Goal: Check status: Check status

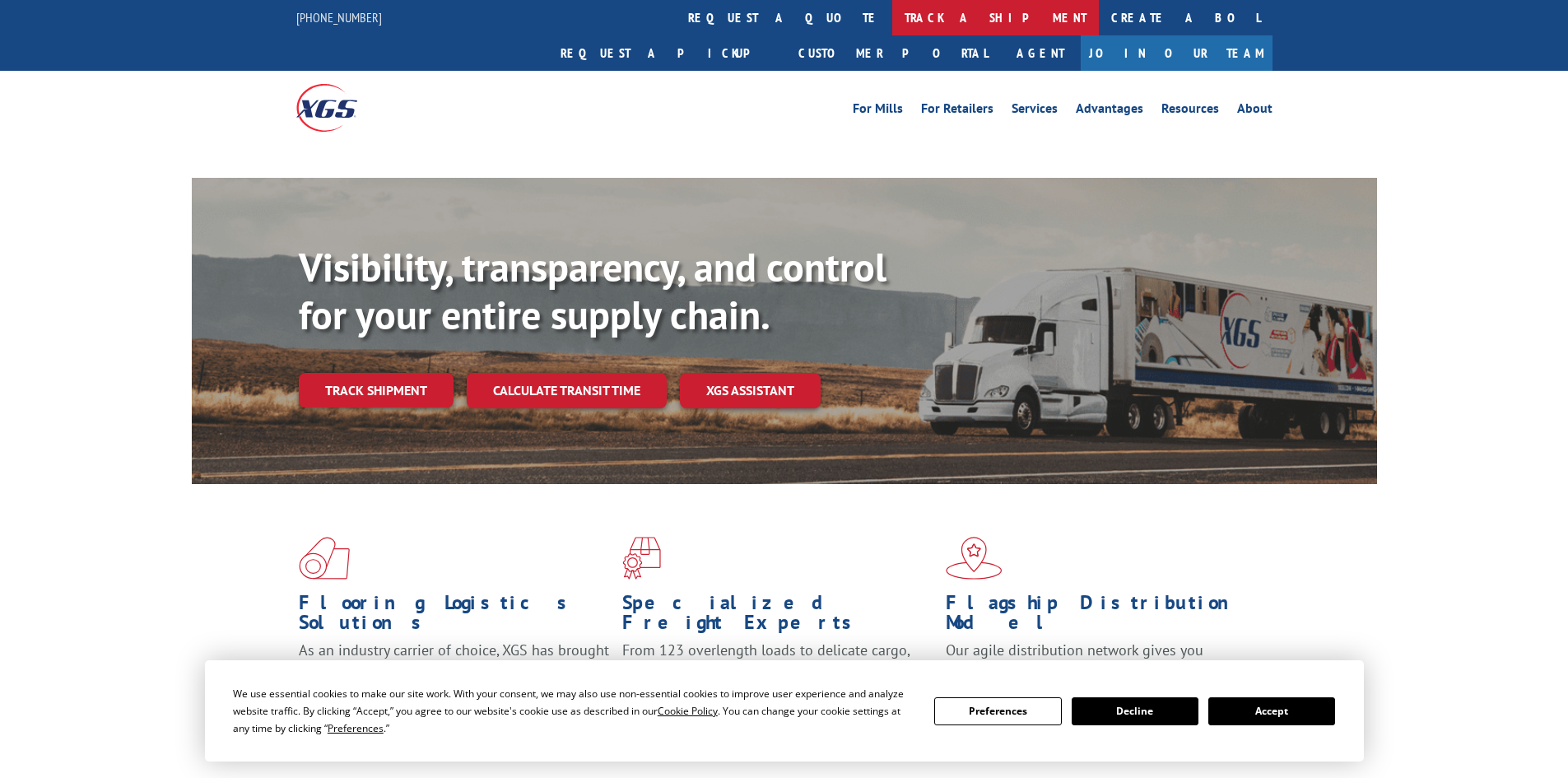
click at [892, 20] on link "track a shipment" at bounding box center [995, 17] width 207 height 35
click at [892, 19] on link "track a shipment" at bounding box center [995, 17] width 207 height 35
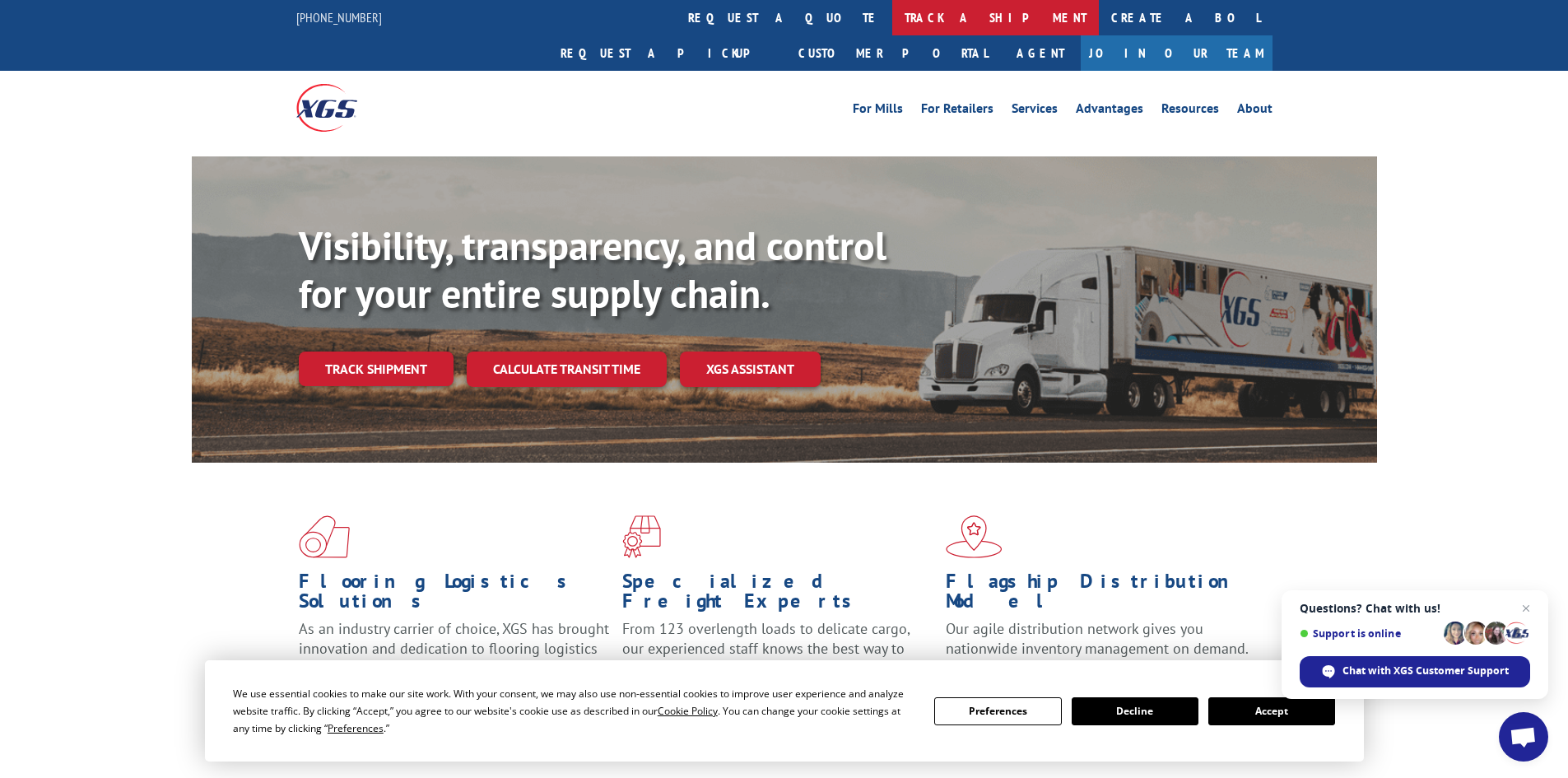
click at [892, 14] on link "track a shipment" at bounding box center [995, 17] width 207 height 35
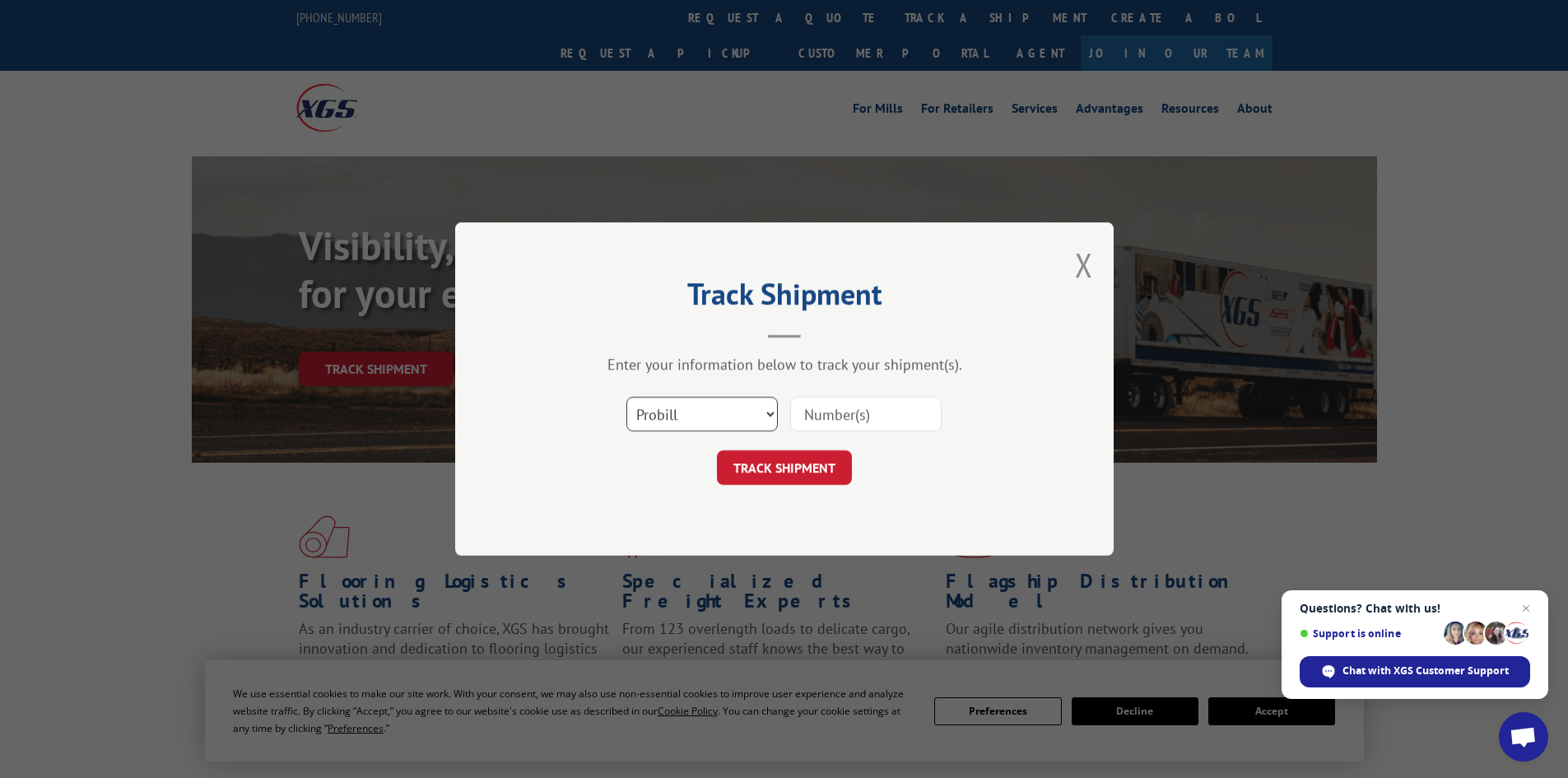
click at [687, 419] on select "Select category... Probill BOL PO" at bounding box center [702, 414] width 152 height 35
select select "bol"
click at [626, 396] on select "Select category... Probill BOL PO" at bounding box center [702, 414] width 152 height 35
click at [823, 413] on input at bounding box center [865, 414] width 152 height 35
type input "5316237"
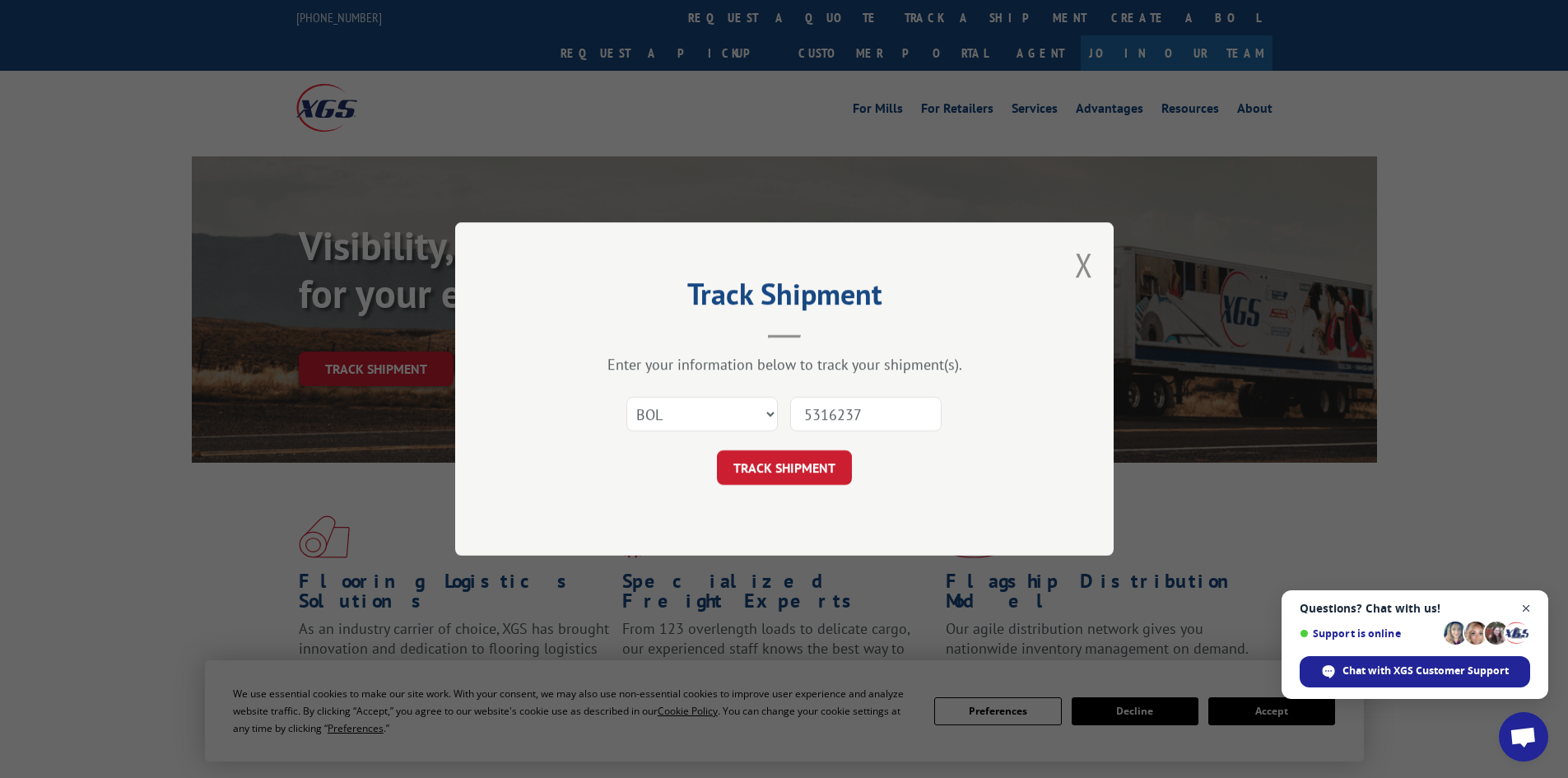
click at [1533, 608] on span "Close chat" at bounding box center [1527, 609] width 20 height 20
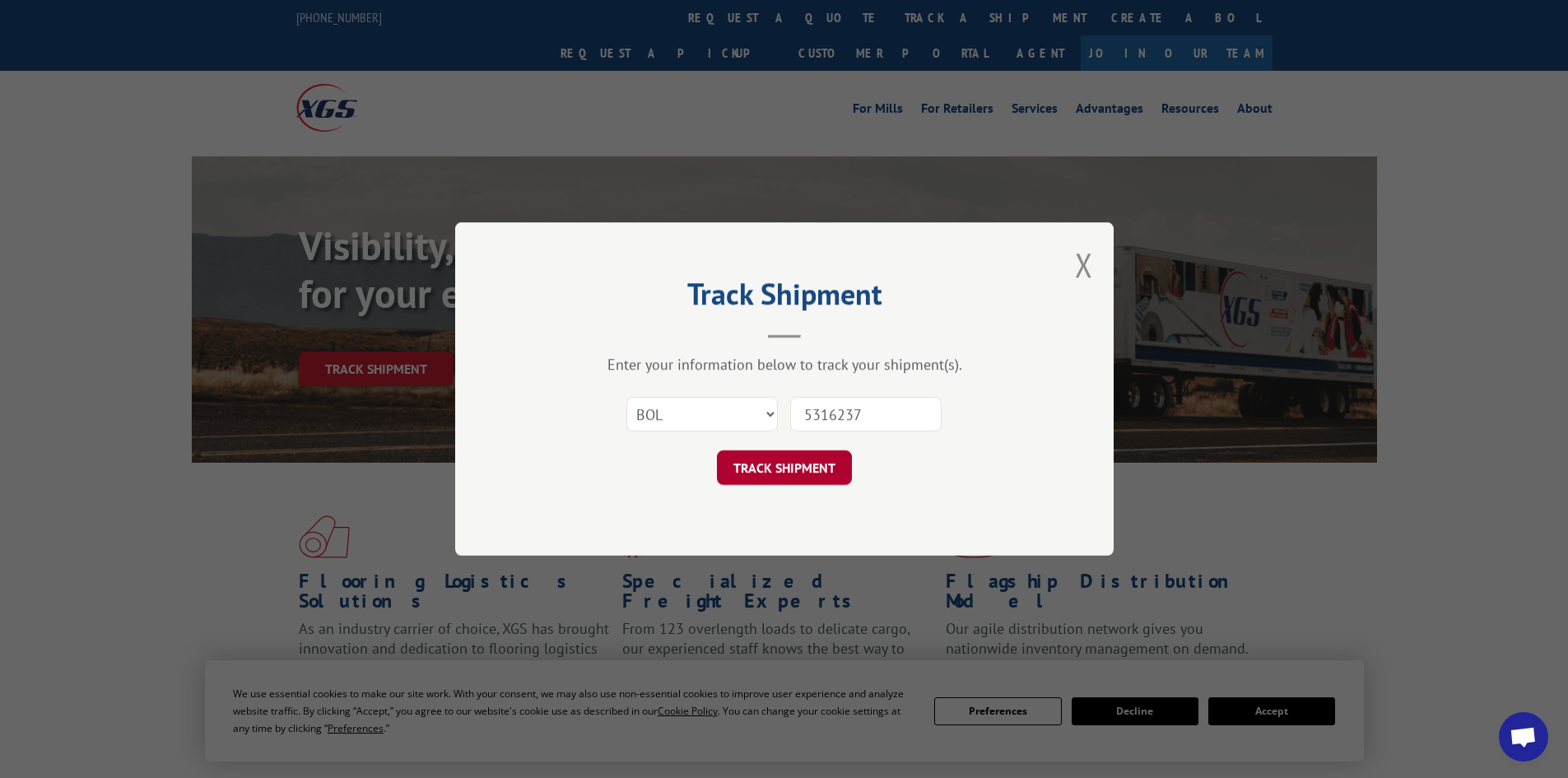
click at [788, 465] on button "TRACK SHIPMENT" at bounding box center [784, 468] width 135 height 35
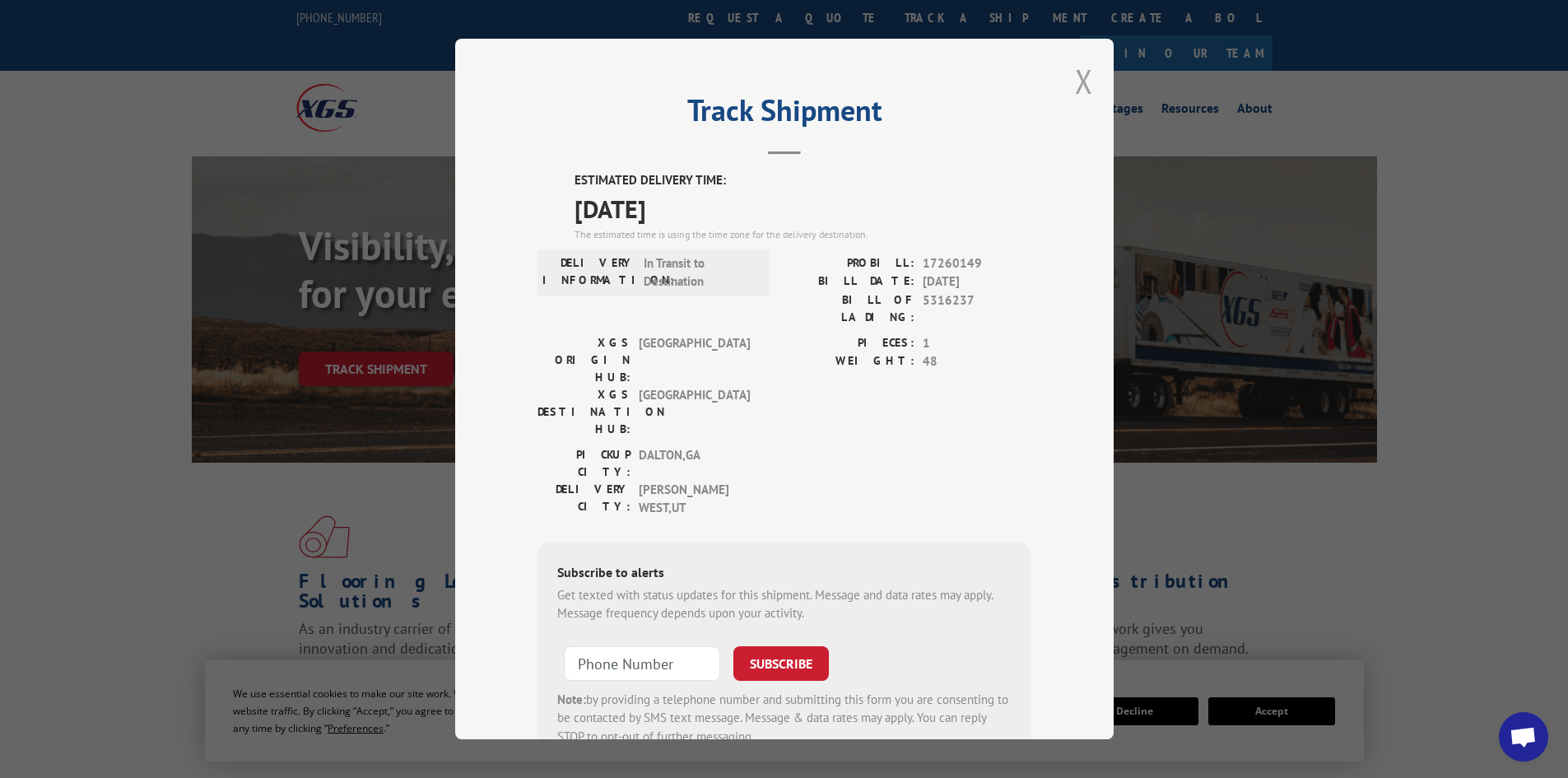
click at [1078, 82] on button "Close modal" at bounding box center [1084, 80] width 18 height 43
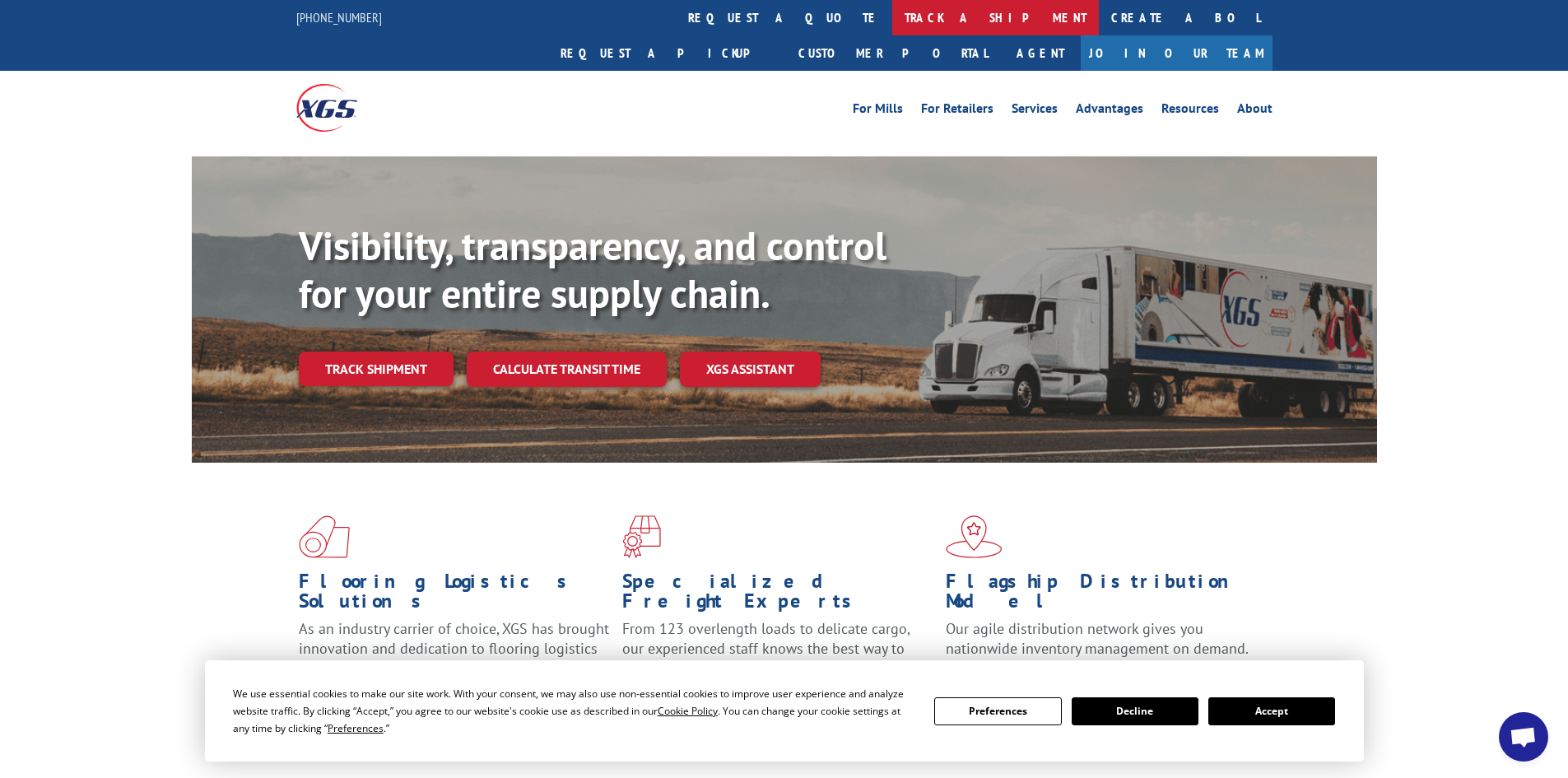
click at [892, 19] on link "track a shipment" at bounding box center [995, 17] width 207 height 35
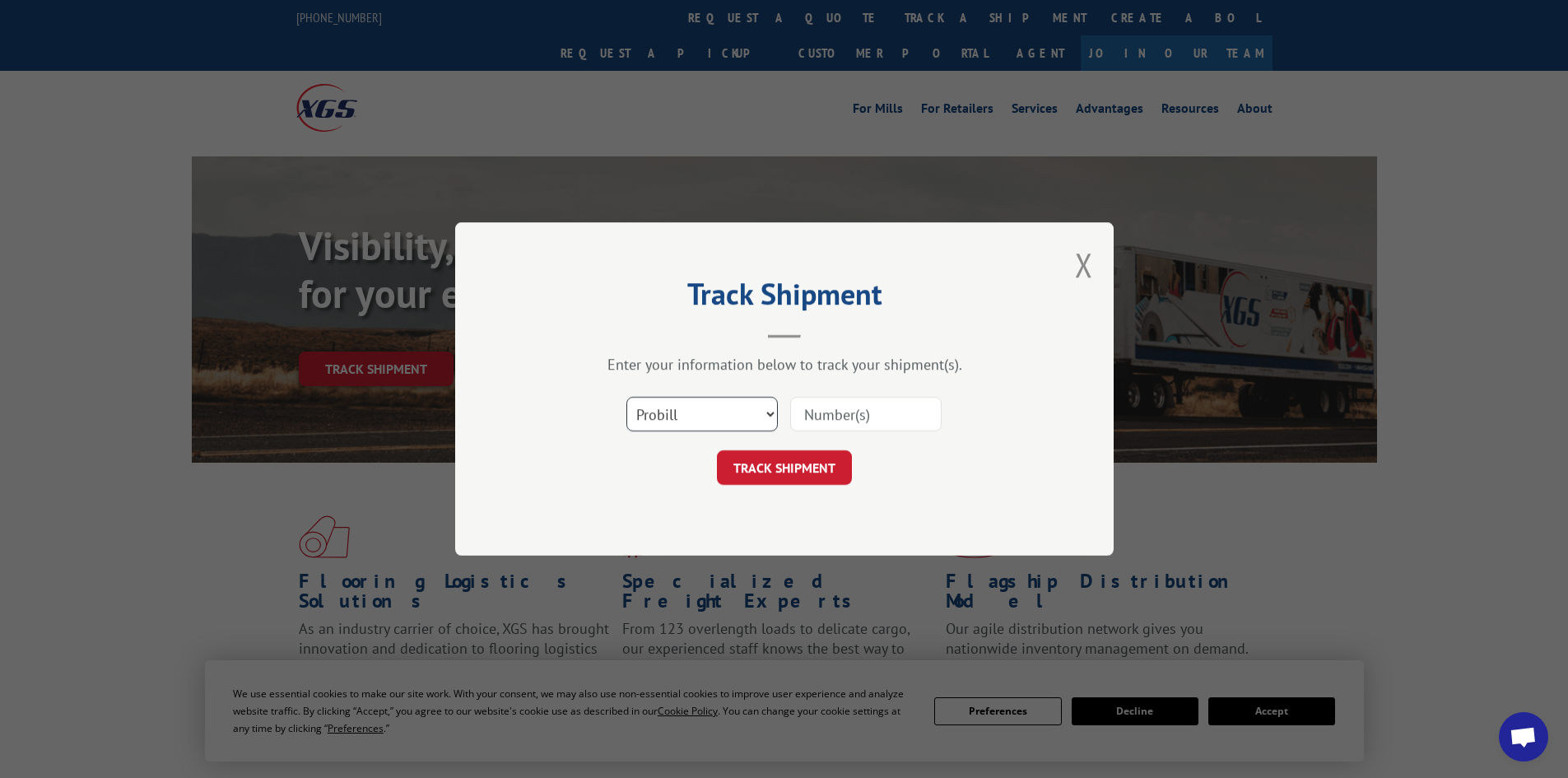
drag, startPoint x: 703, startPoint y: 414, endPoint x: 700, endPoint y: 429, distance: 15.3
click at [703, 414] on select "Select category... Probill BOL PO" at bounding box center [702, 414] width 152 height 35
select select "bol"
click at [626, 396] on select "Select category... Probill BOL PO" at bounding box center [702, 414] width 152 height 35
click at [842, 397] on input at bounding box center [865, 414] width 152 height 35
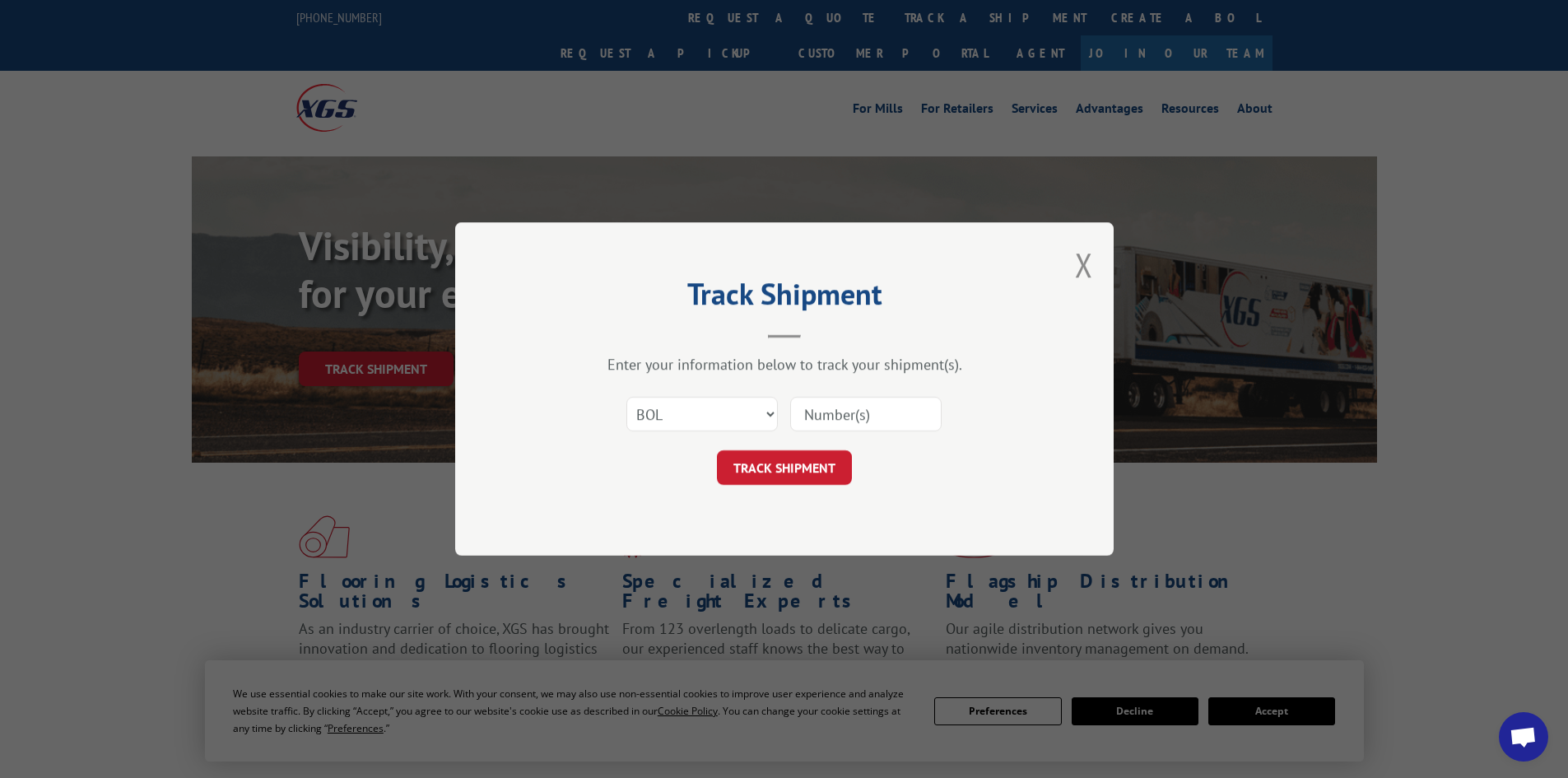
click at [843, 409] on input at bounding box center [865, 414] width 152 height 35
type input "7003626"
click at [812, 467] on button "TRACK SHIPMENT" at bounding box center [784, 468] width 135 height 35
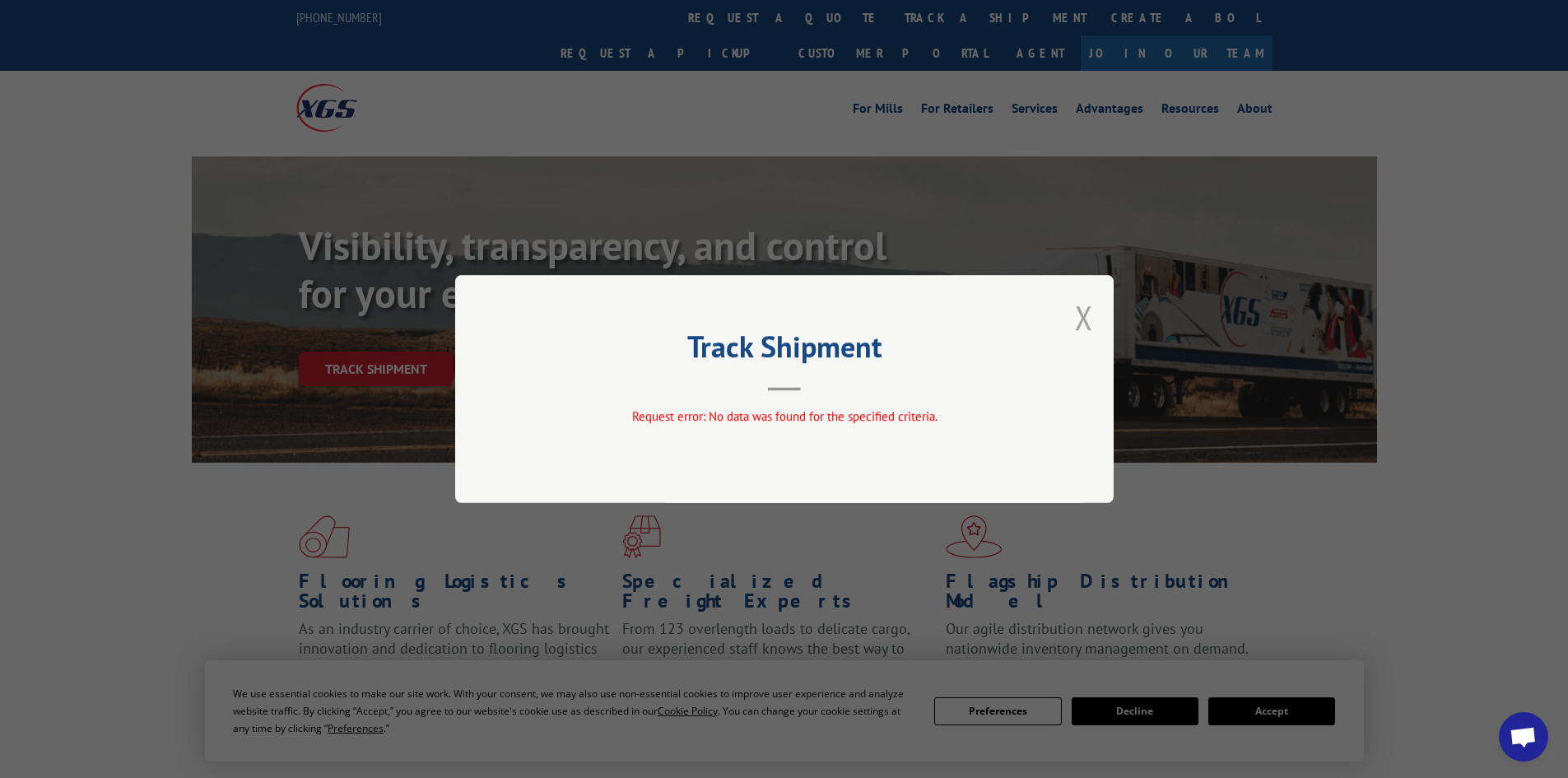
click at [1080, 314] on button "Close modal" at bounding box center [1084, 316] width 18 height 43
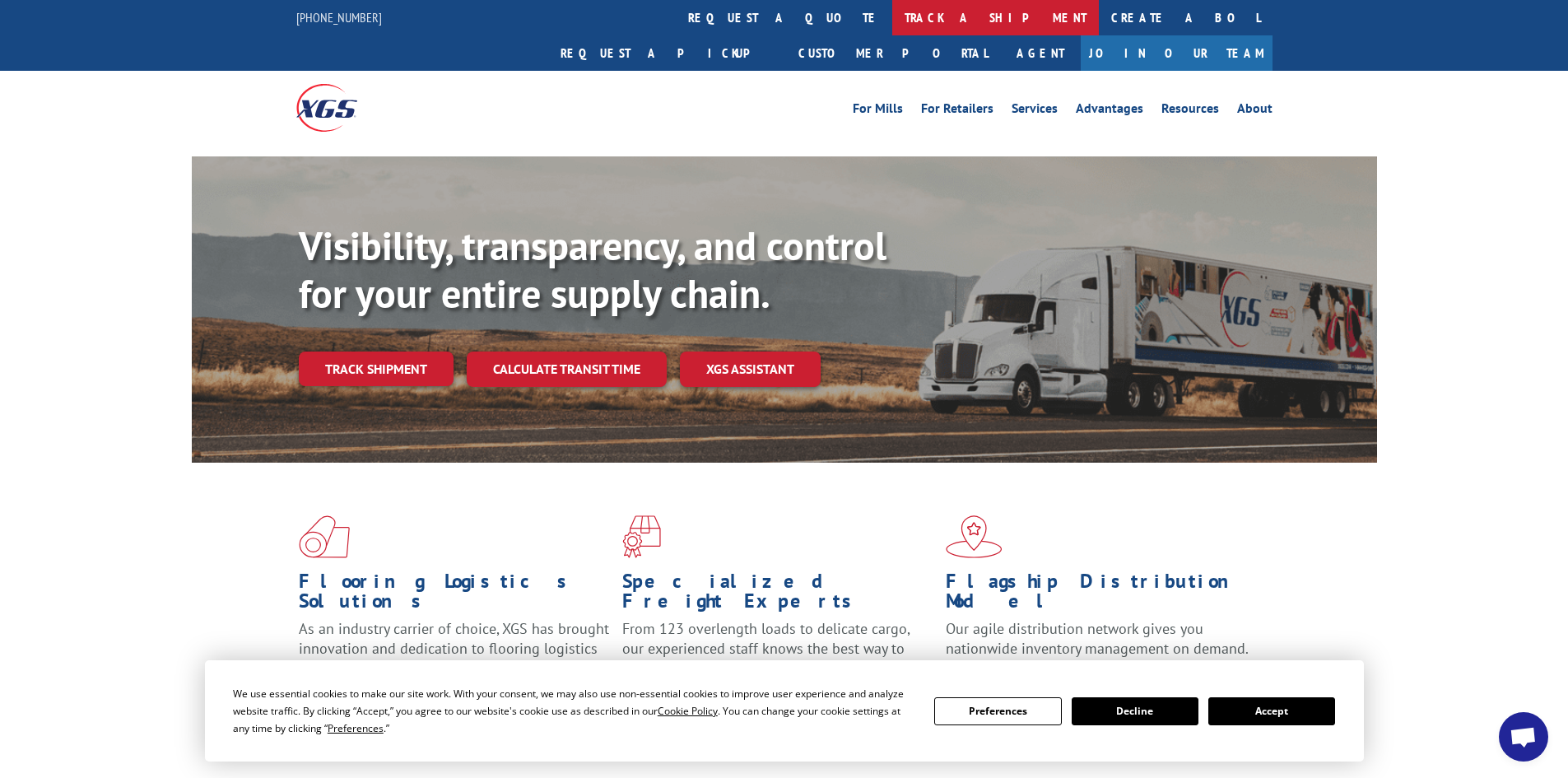
click at [892, 14] on link "track a shipment" at bounding box center [995, 17] width 207 height 35
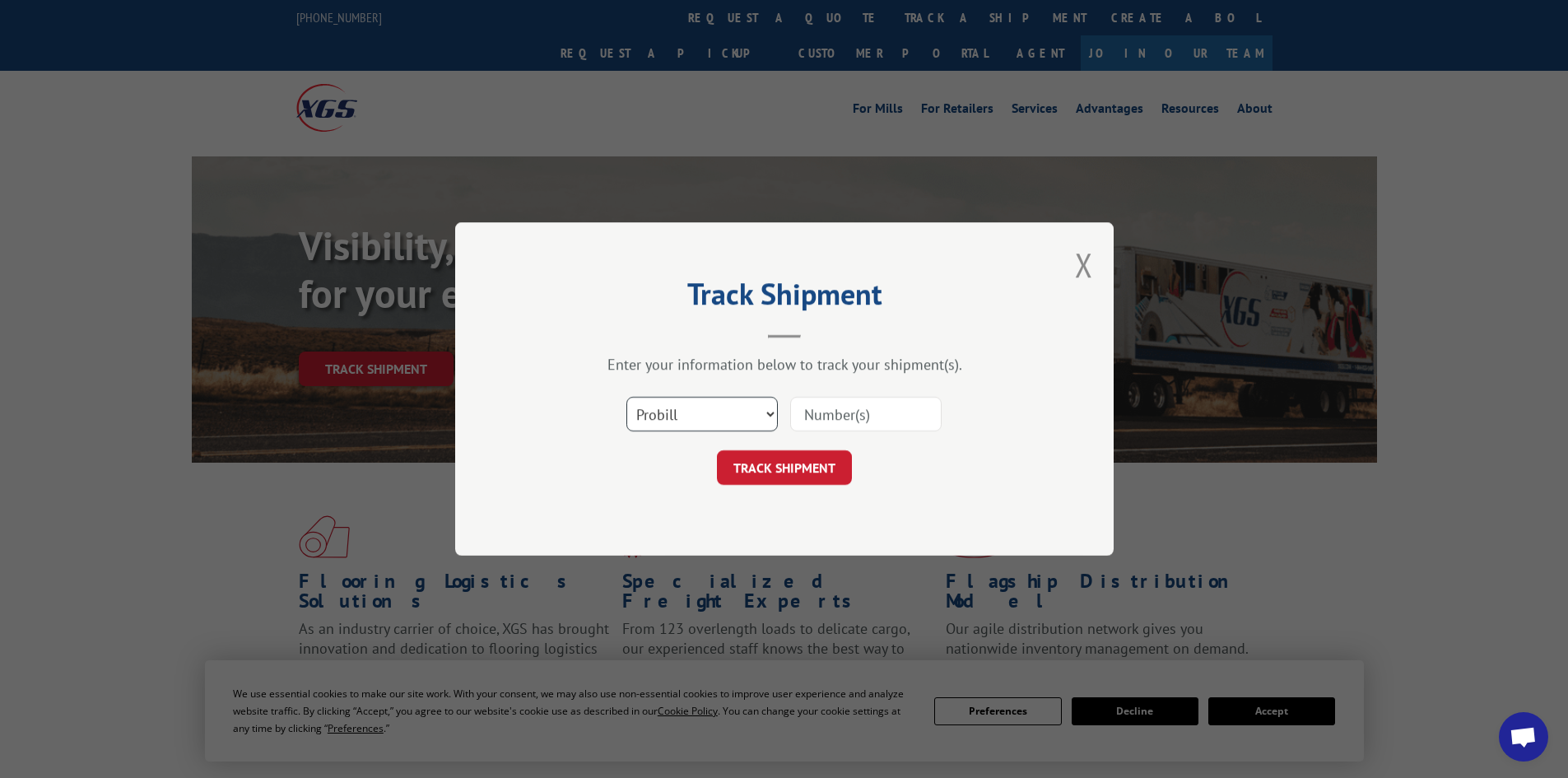
drag, startPoint x: 693, startPoint y: 418, endPoint x: 691, endPoint y: 428, distance: 10.2
click at [693, 418] on select "Select category... Probill BOL PO" at bounding box center [702, 414] width 152 height 35
select select "bol"
click at [626, 396] on select "Select category... Probill BOL PO" at bounding box center [702, 414] width 152 height 35
click at [837, 414] on input at bounding box center [865, 414] width 152 height 35
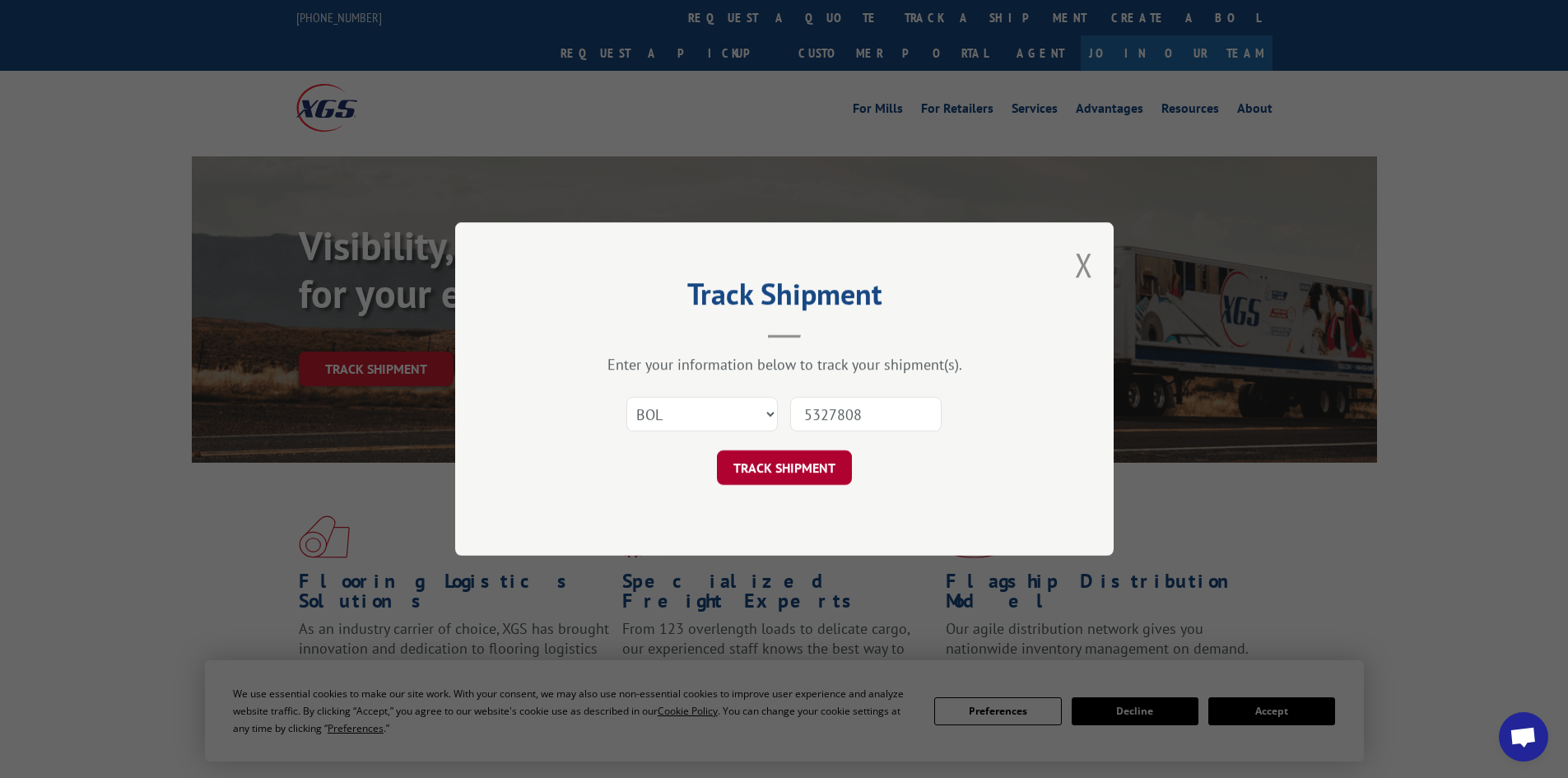
type input "5327808"
click at [788, 465] on button "TRACK SHIPMENT" at bounding box center [784, 468] width 135 height 35
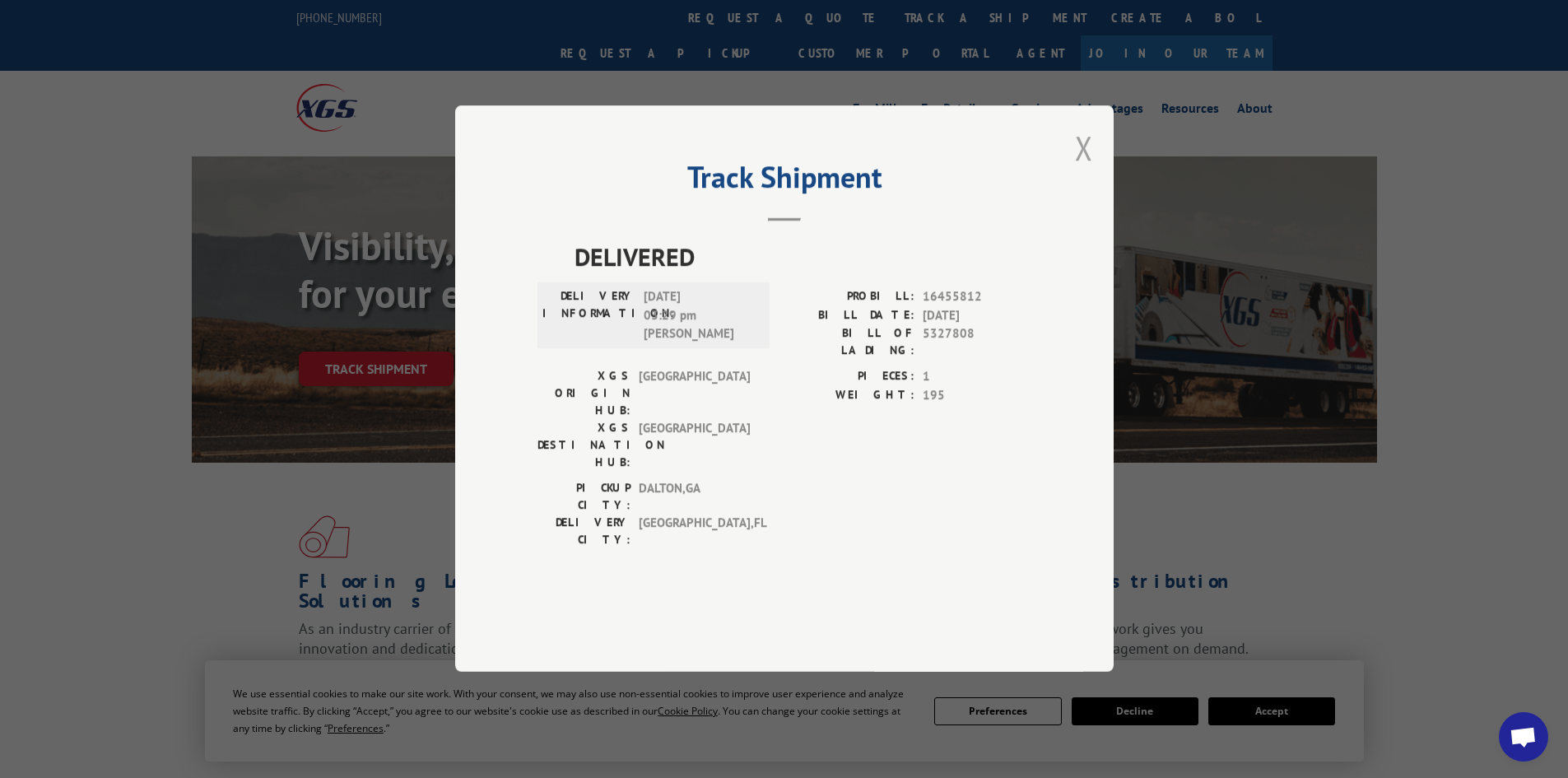
click at [1086, 169] on button "Close modal" at bounding box center [1084, 147] width 18 height 43
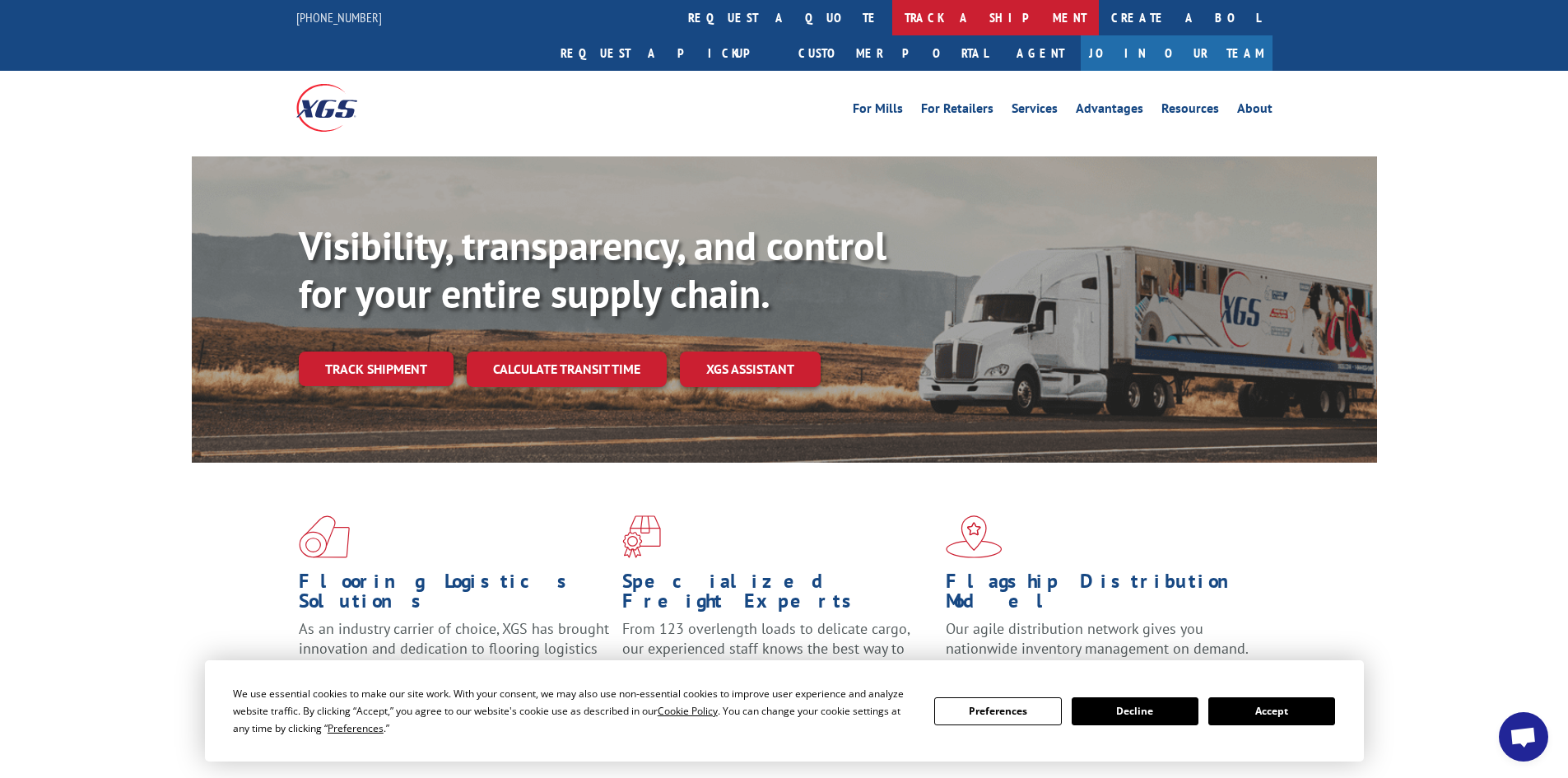
click at [892, 14] on link "track a shipment" at bounding box center [995, 17] width 207 height 35
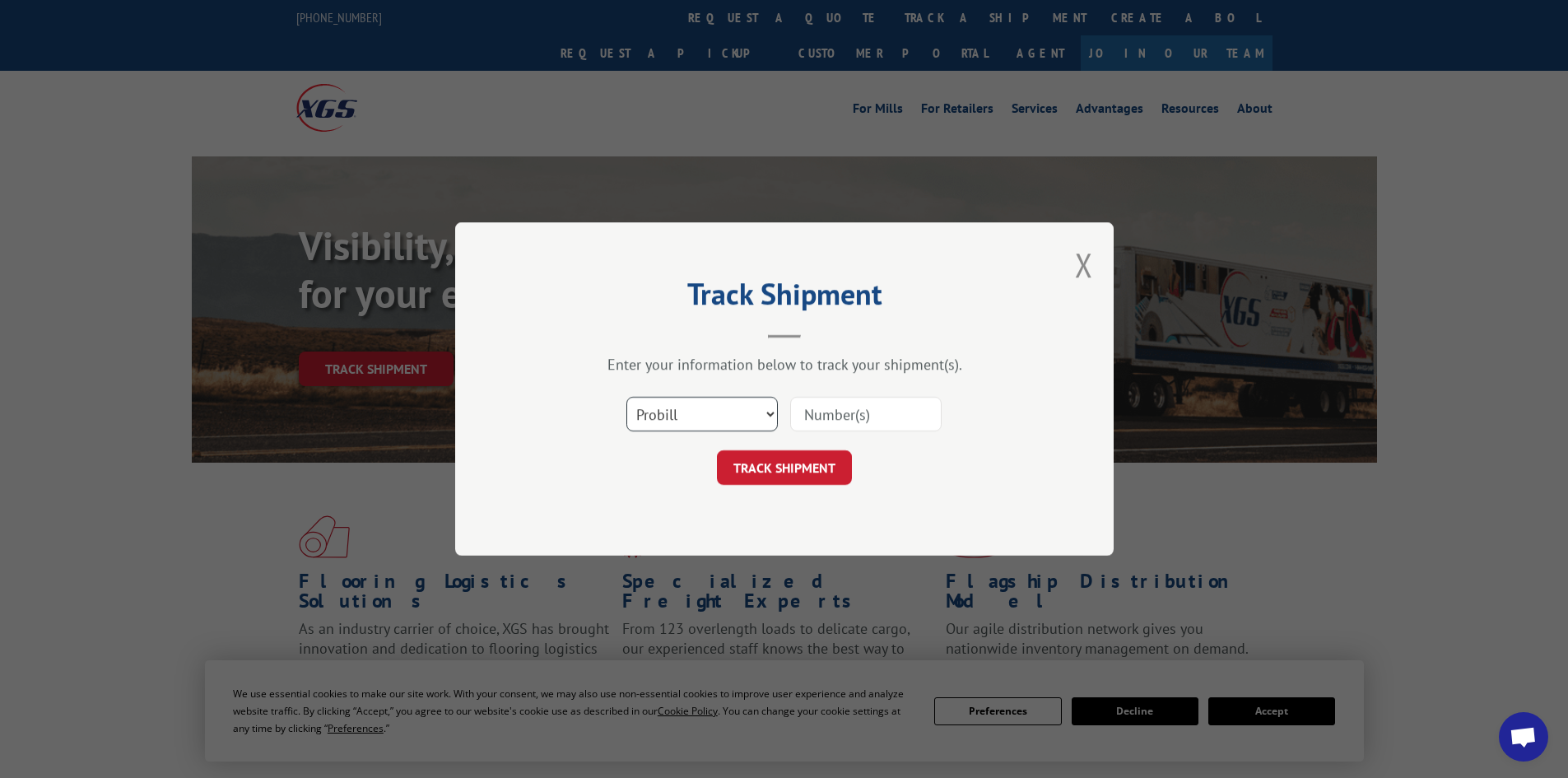
drag, startPoint x: 692, startPoint y: 414, endPoint x: 684, endPoint y: 429, distance: 17.0
click at [692, 415] on select "Select category... Probill BOL PO" at bounding box center [702, 414] width 152 height 35
select select "po"
click at [626, 396] on select "Select category... Probill BOL PO" at bounding box center [702, 414] width 152 height 35
click at [824, 413] on input at bounding box center [865, 414] width 152 height 35
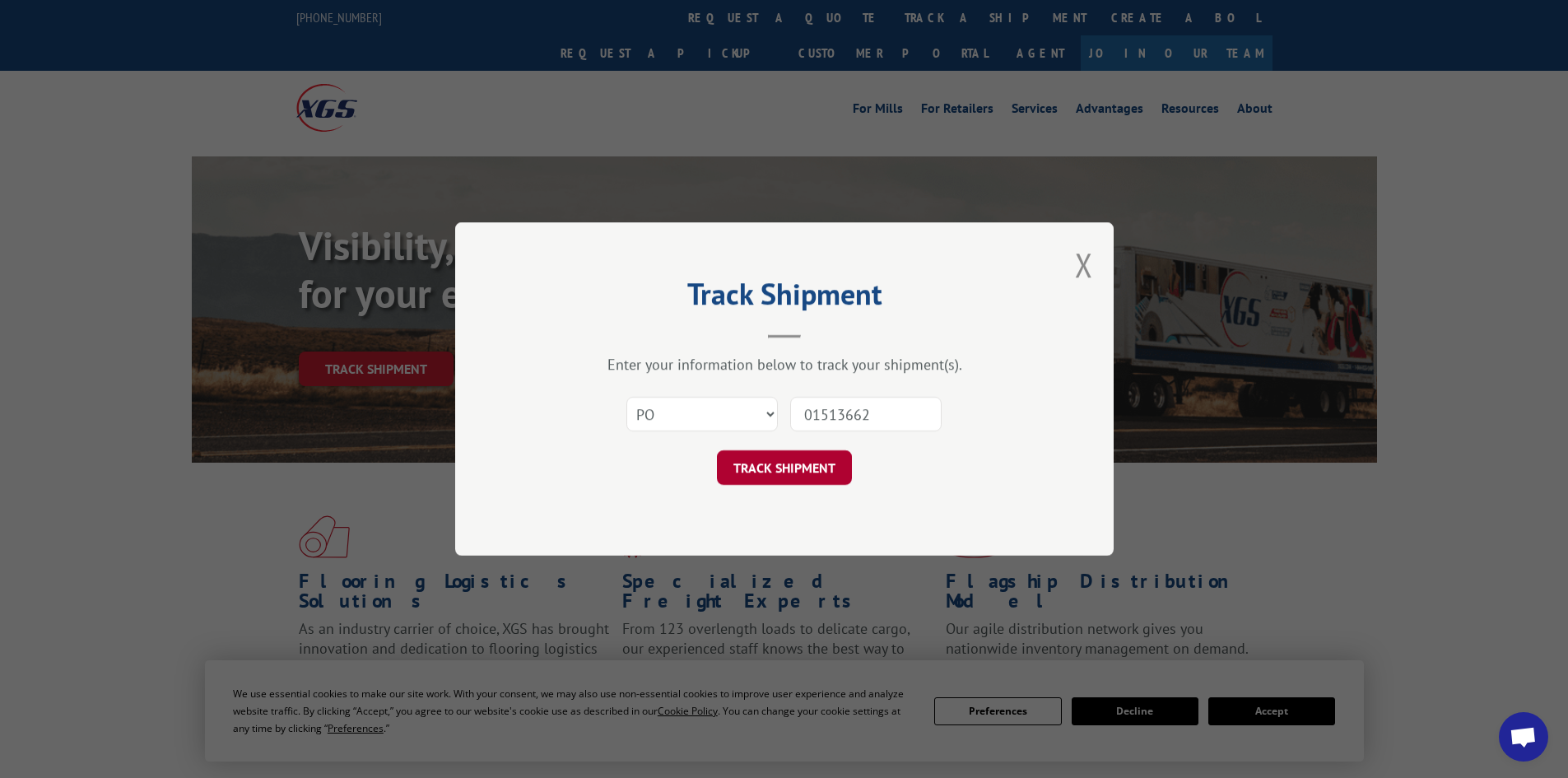
type input "01513662"
click at [795, 465] on button "TRACK SHIPMENT" at bounding box center [784, 468] width 135 height 35
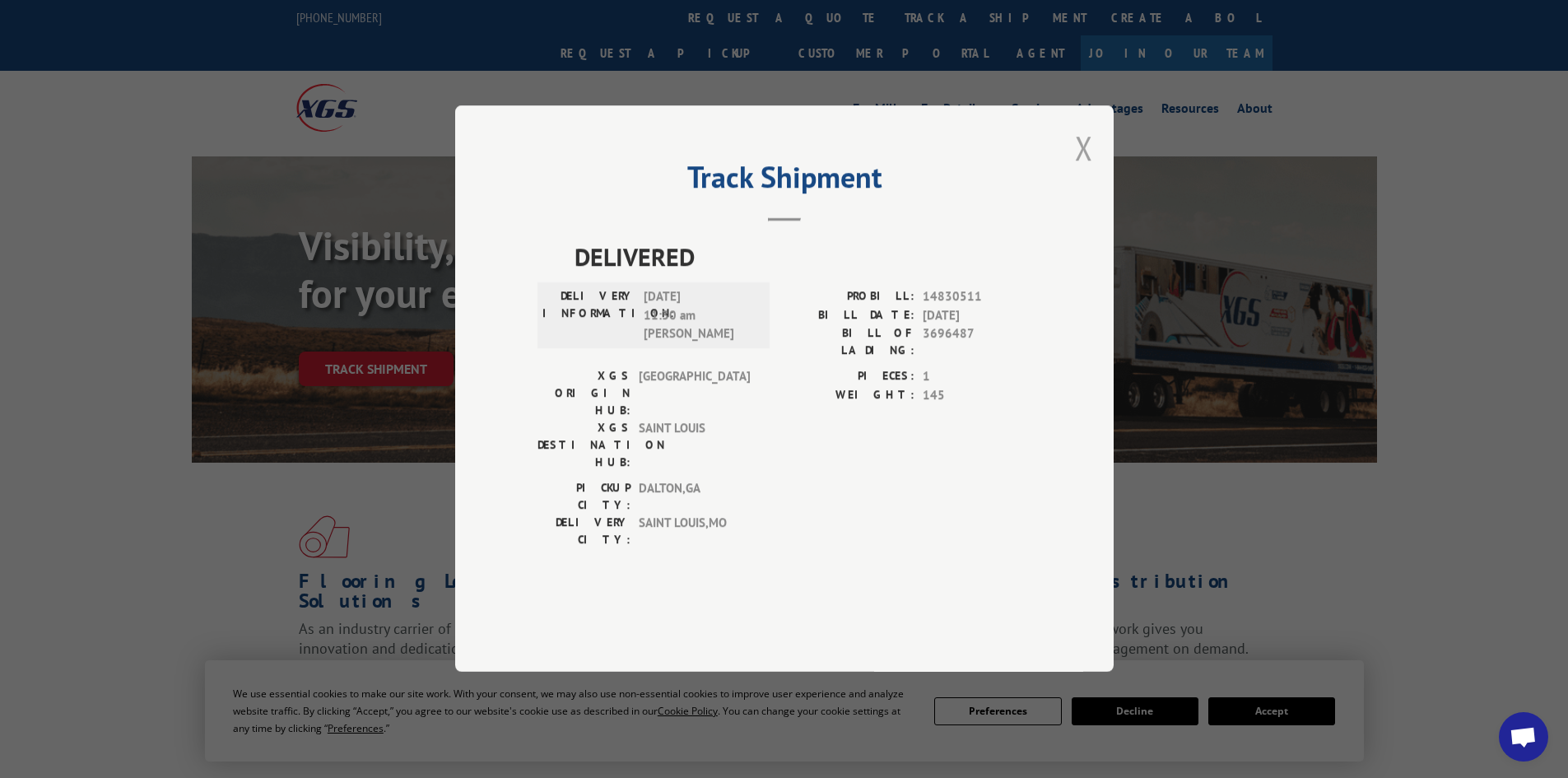
click at [1082, 169] on button "Close modal" at bounding box center [1084, 147] width 18 height 43
